Goal: Transaction & Acquisition: Purchase product/service

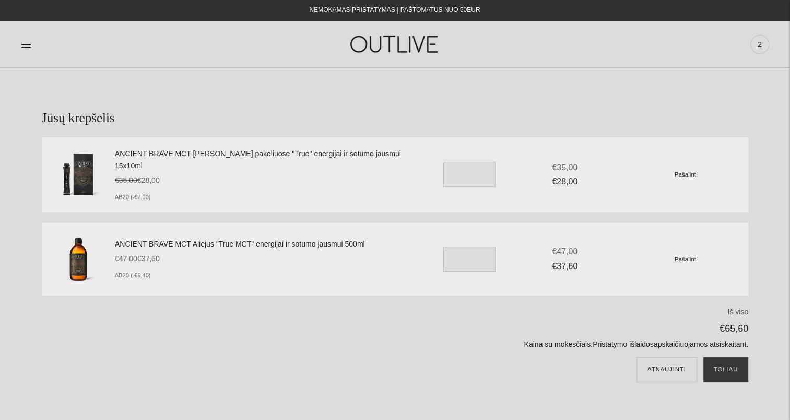
click at [685, 171] on small "Pašalinti" at bounding box center [686, 174] width 23 height 7
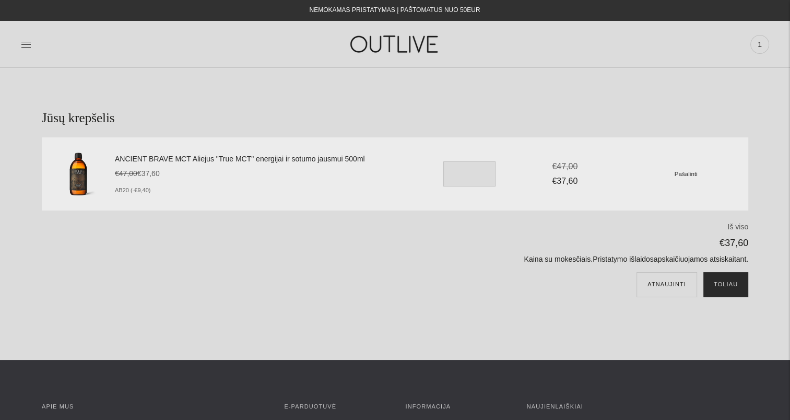
click at [726, 284] on button "Toliau" at bounding box center [726, 284] width 45 height 25
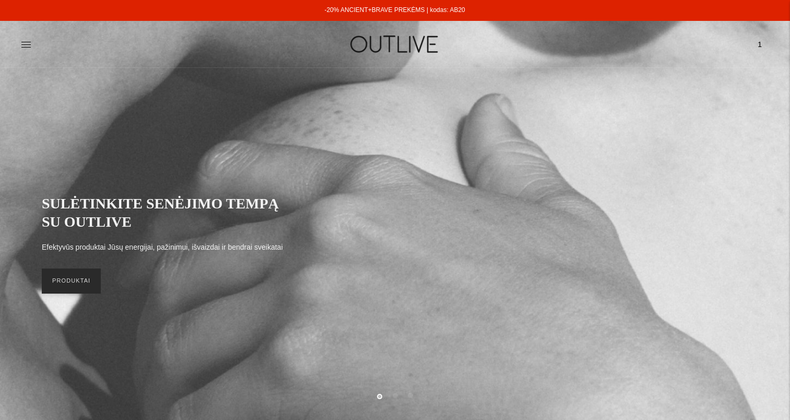
click at [78, 282] on link "PRODUKTAI" at bounding box center [71, 281] width 59 height 25
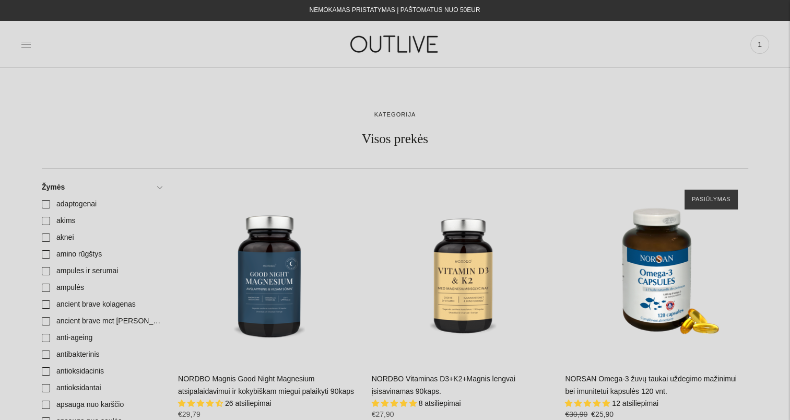
click at [26, 44] on icon at bounding box center [26, 44] width 10 height 10
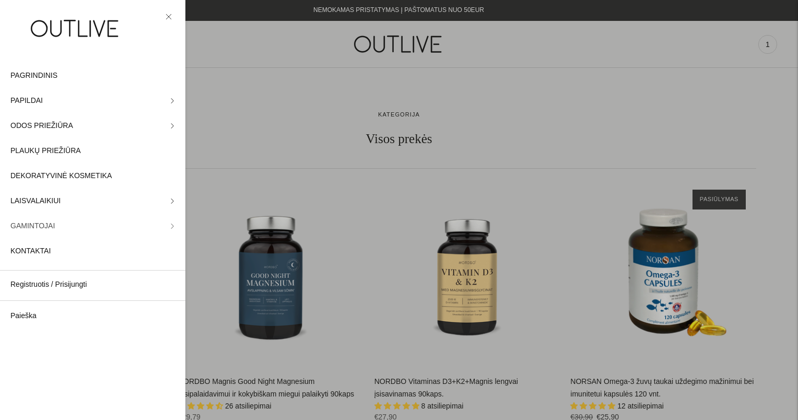
click at [161, 226] on link "GAMINTOJAI" at bounding box center [92, 226] width 185 height 25
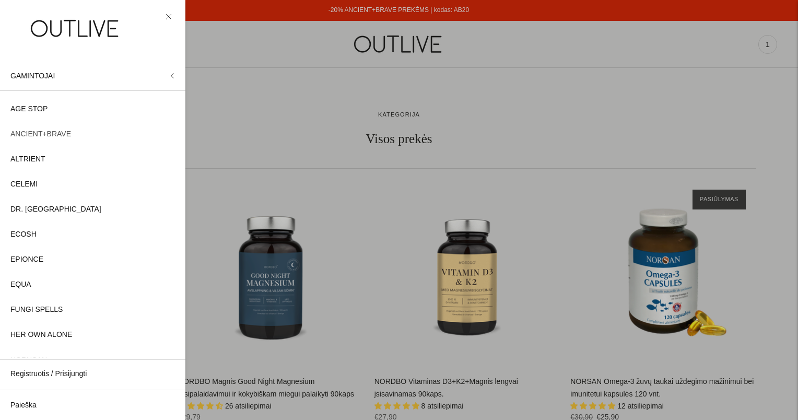
click at [56, 134] on span "ANCIENT+BRAVE" at bounding box center [40, 134] width 61 height 13
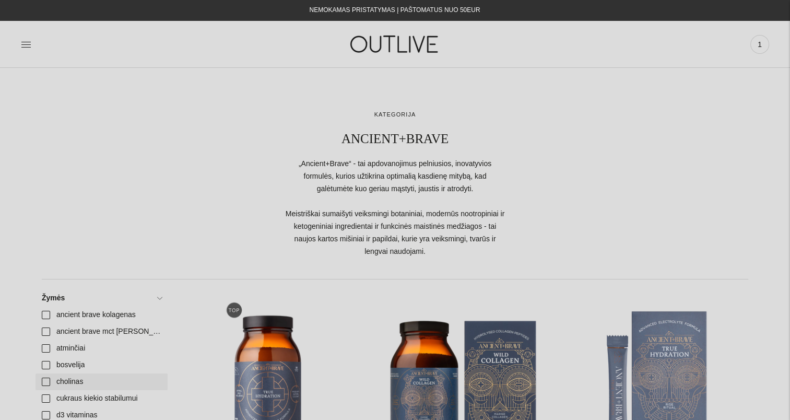
click at [48, 378] on link "cholinas" at bounding box center [102, 382] width 132 height 17
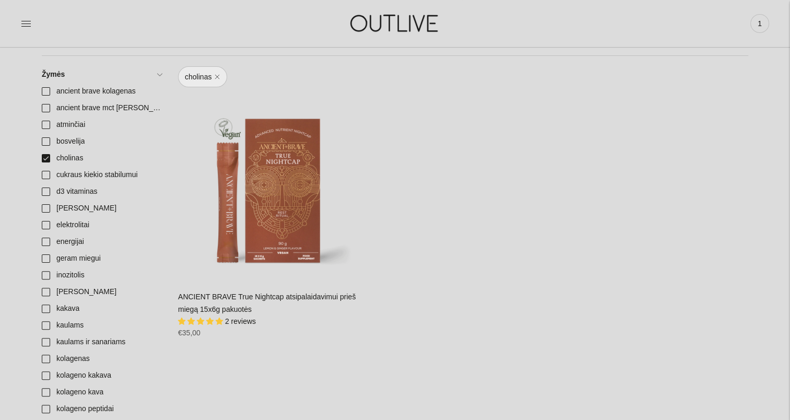
scroll to position [261, 0]
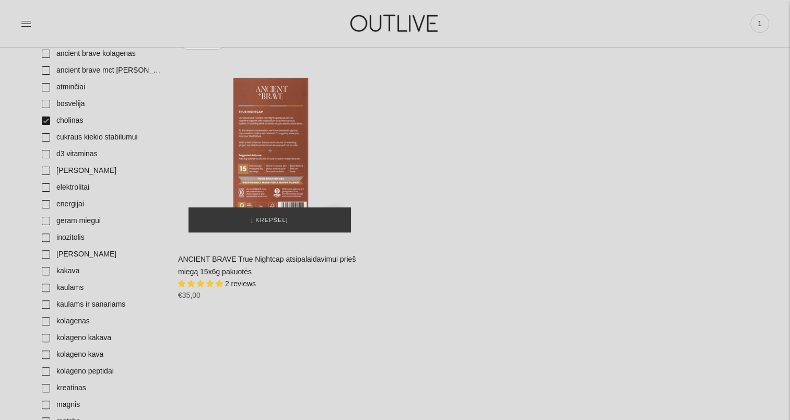
click at [280, 169] on div "ANCIENT BRAVE True Nightcap atsipalaidavimui prieš miegą 15x6g pakuotės\a" at bounding box center [269, 151] width 183 height 183
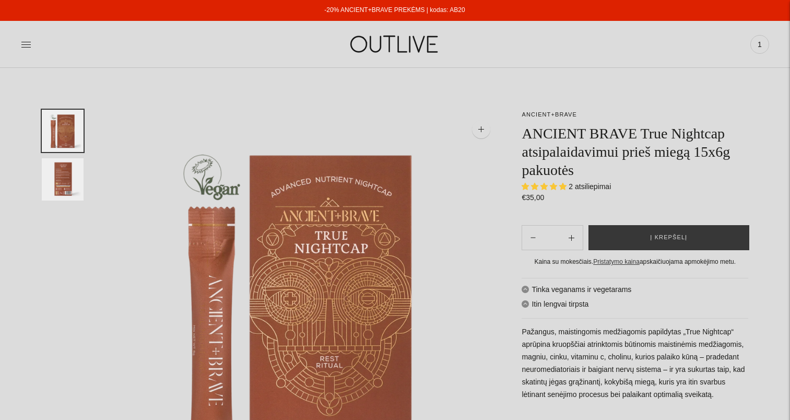
select select "**********"
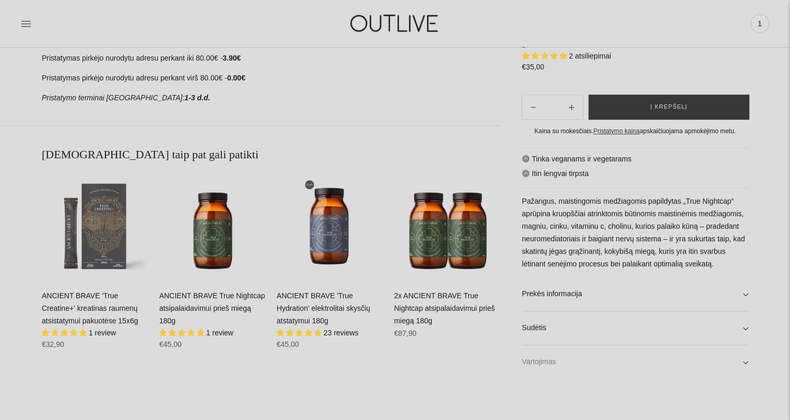
scroll to position [575, 0]
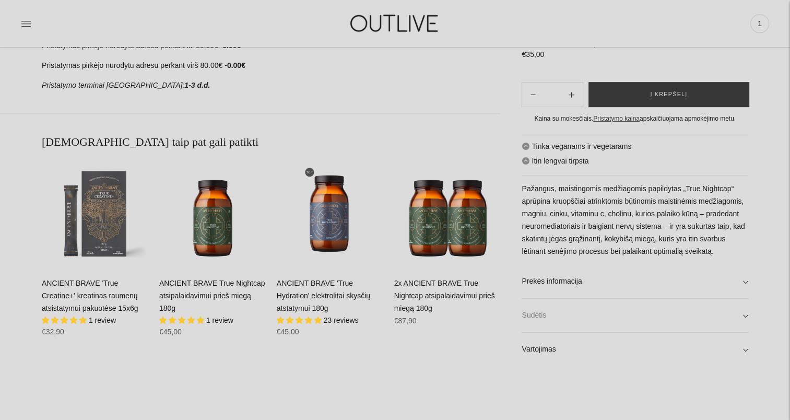
click at [746, 308] on link "Sudėtis" at bounding box center [635, 315] width 227 height 33
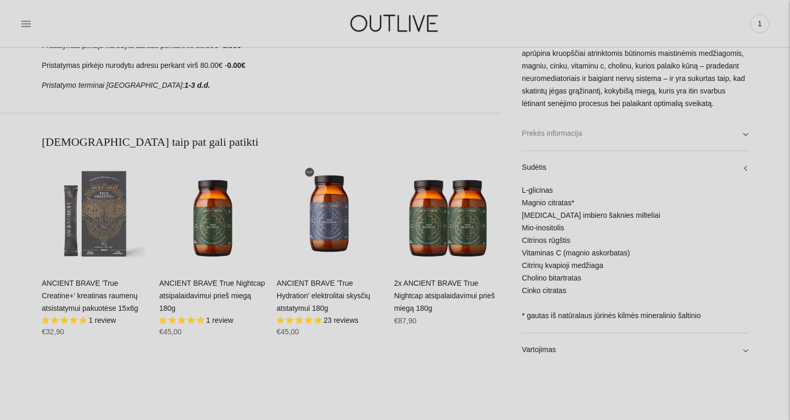
click at [743, 132] on link "Prekės informacija" at bounding box center [635, 133] width 227 height 33
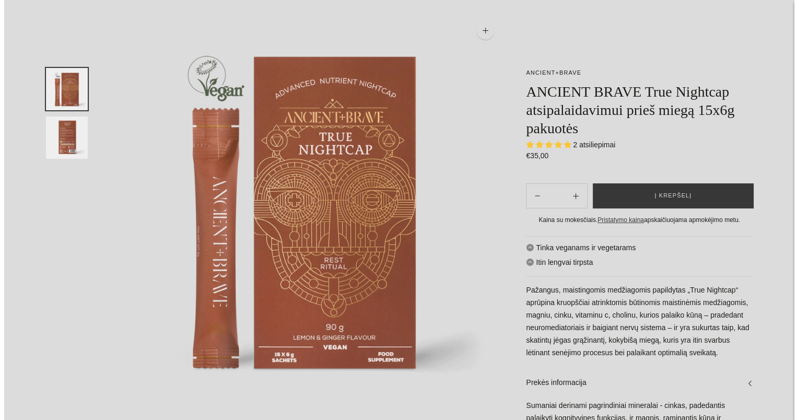
scroll to position [0, 0]
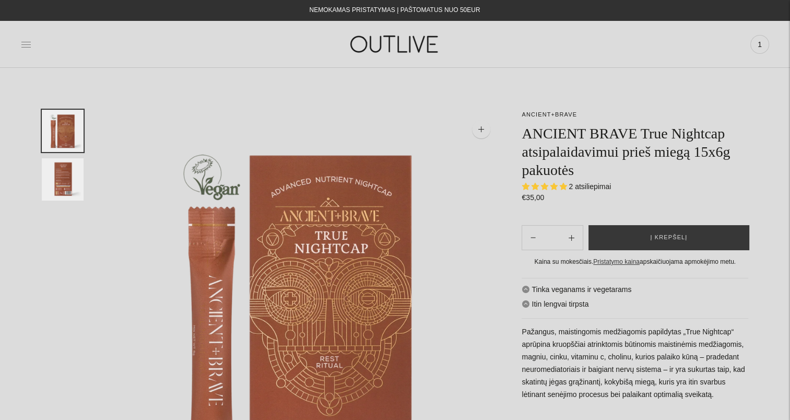
click at [25, 44] on icon at bounding box center [26, 44] width 10 height 10
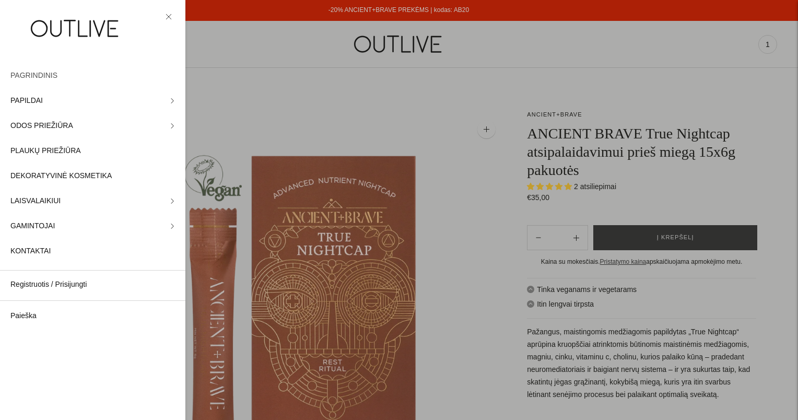
click at [43, 74] on span "PAGRINDINIS" at bounding box center [33, 75] width 47 height 13
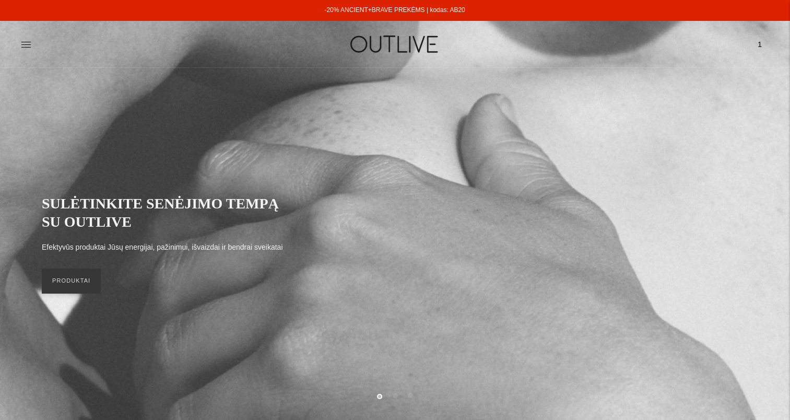
click at [377, 8] on link "-20% ANCIENT+BRAVE PREKĖMS | kodas: AB20" at bounding box center [394, 9] width 141 height 7
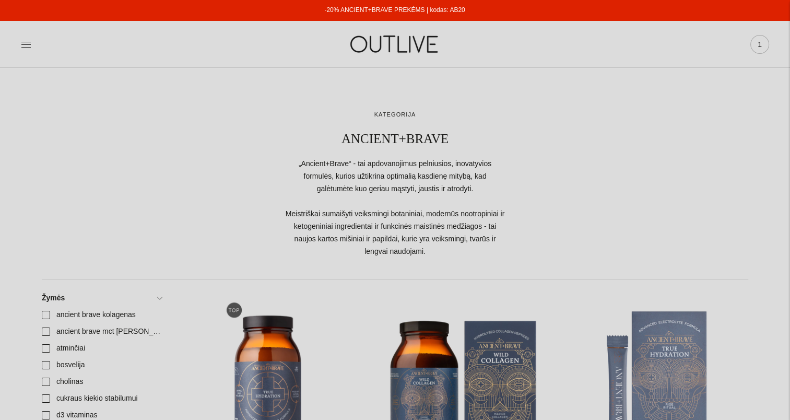
click at [761, 44] on span "1" at bounding box center [760, 44] width 15 height 15
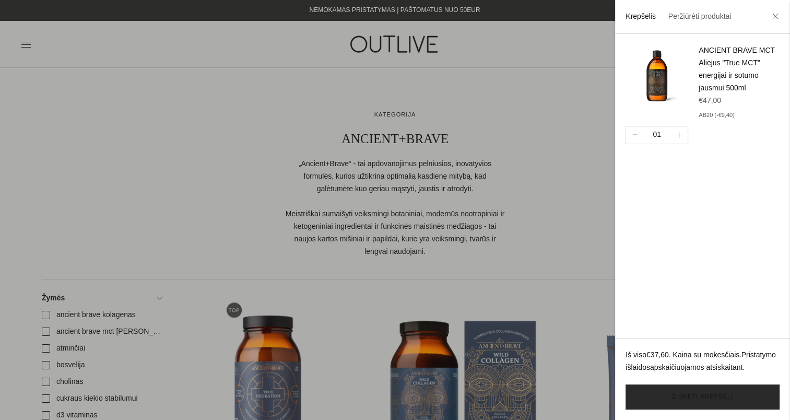
click at [702, 395] on link "Žiūrėti krepšelį" at bounding box center [703, 396] width 154 height 25
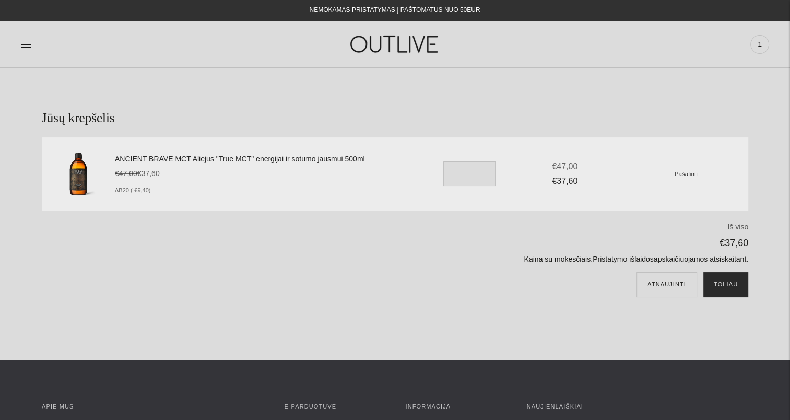
click at [726, 282] on button "Toliau" at bounding box center [726, 284] width 45 height 25
